Goal: Find specific page/section: Find specific page/section

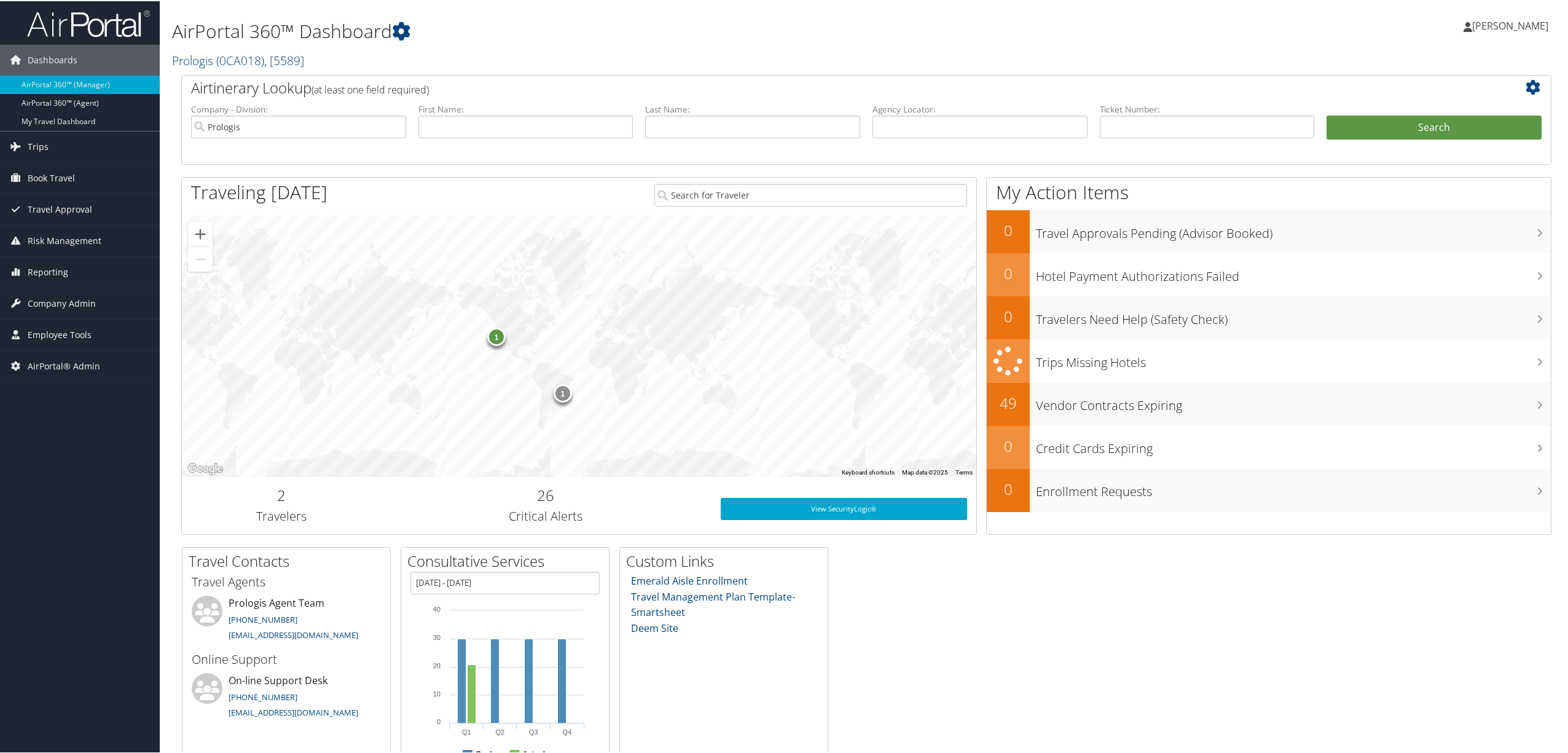
click at [212, 59] on link "Prologis ( 0CA018 ) , [ 5589 ]" at bounding box center [238, 59] width 132 height 17
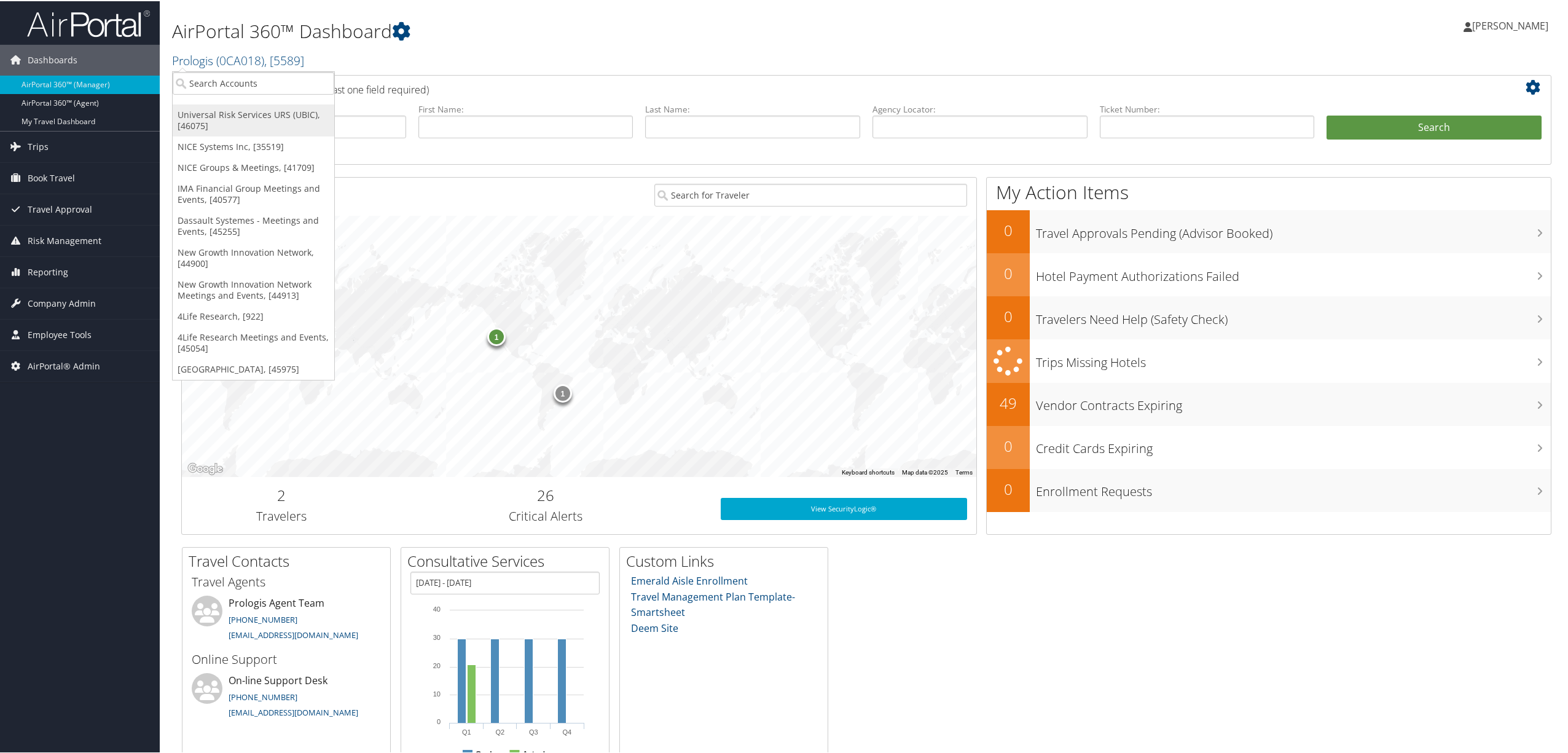
click at [216, 111] on link "Universal Risk Services URS (UBIC), [46075]" at bounding box center [253, 119] width 162 height 32
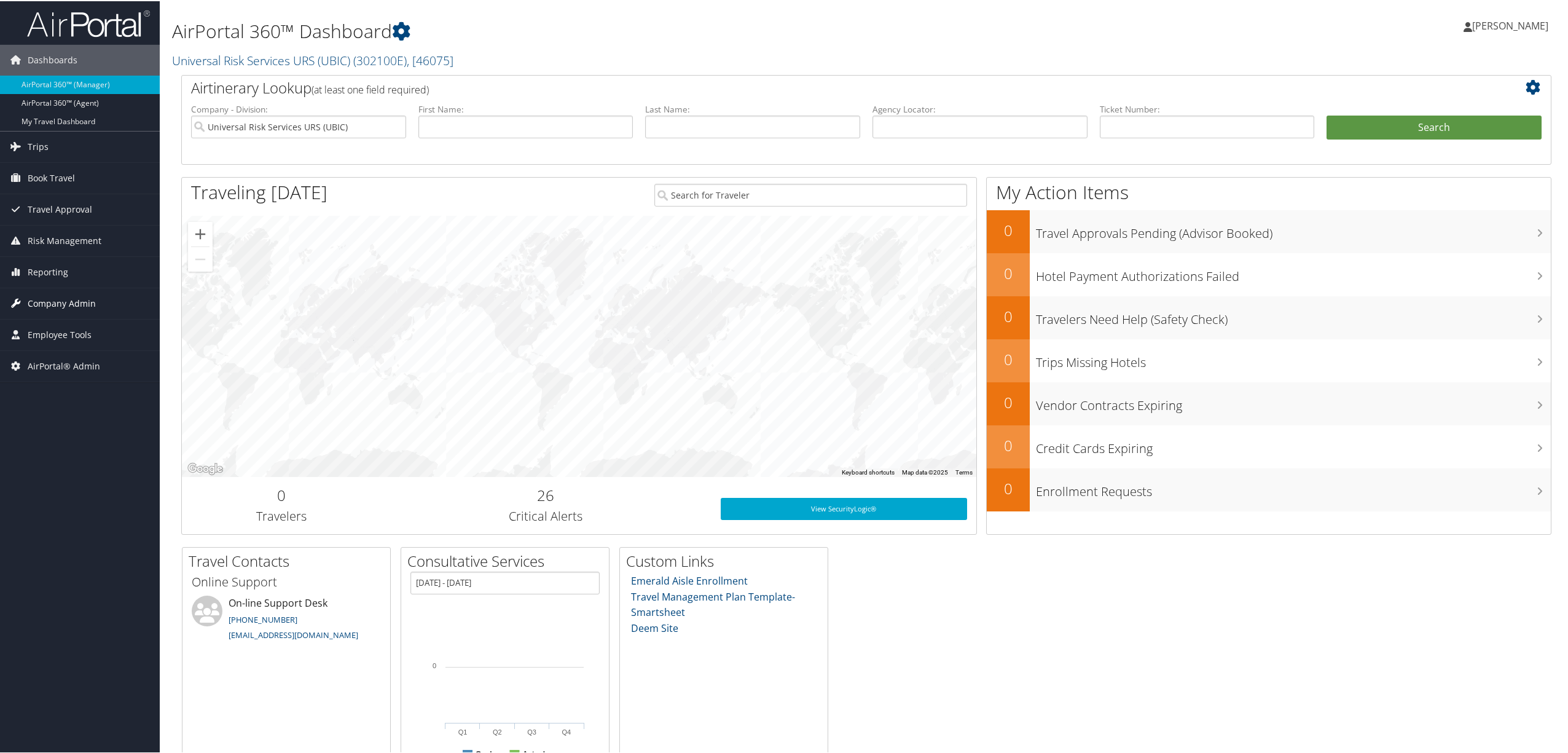
click at [74, 304] on span "Company Admin" at bounding box center [62, 302] width 68 height 31
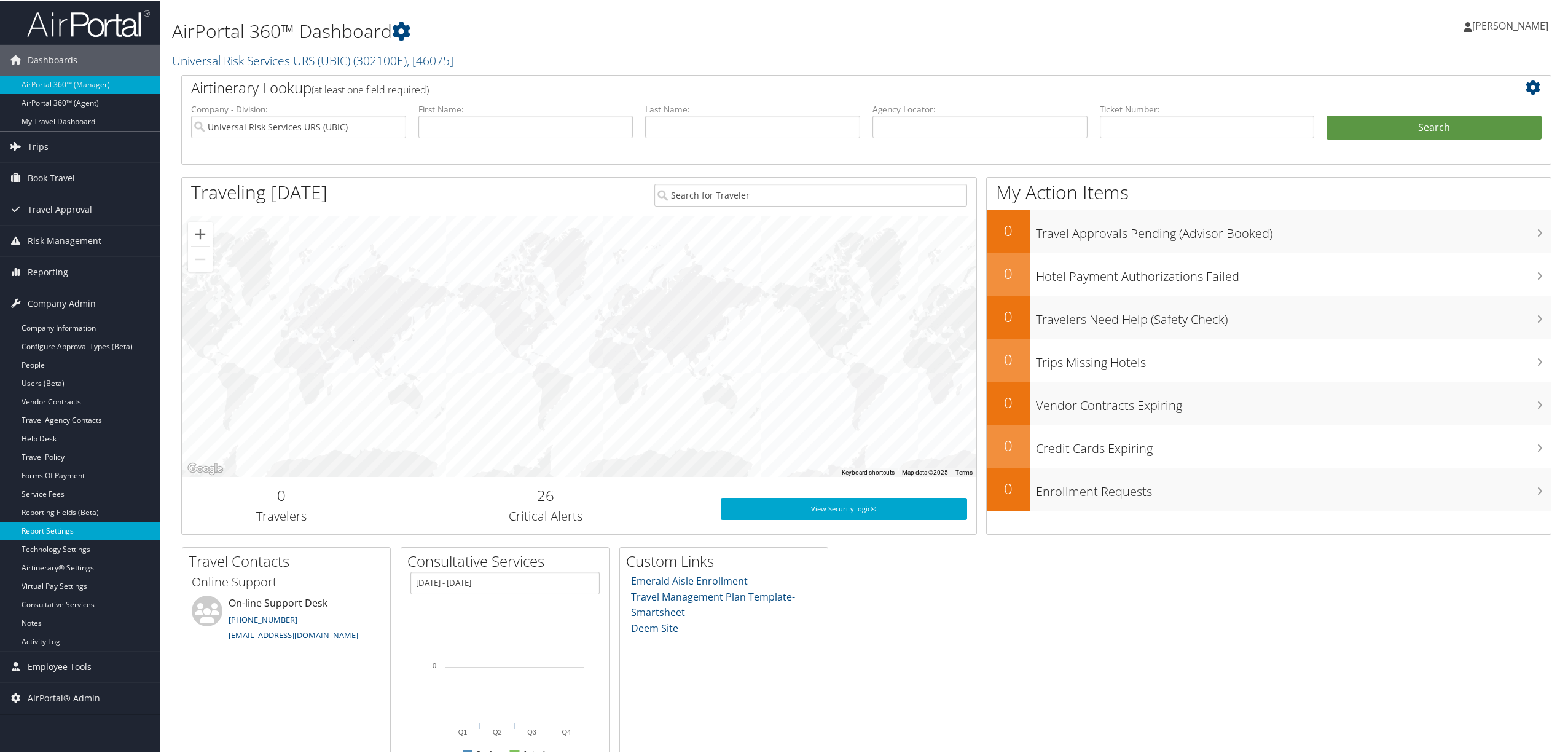
click at [54, 536] on link "Report Settings" at bounding box center [80, 530] width 160 height 18
